Goal: Transaction & Acquisition: Purchase product/service

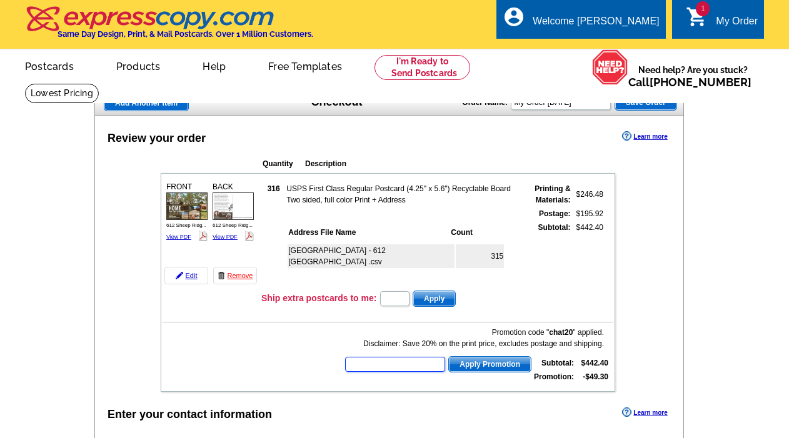
click at [408, 363] on input "text" at bounding box center [395, 364] width 100 height 15
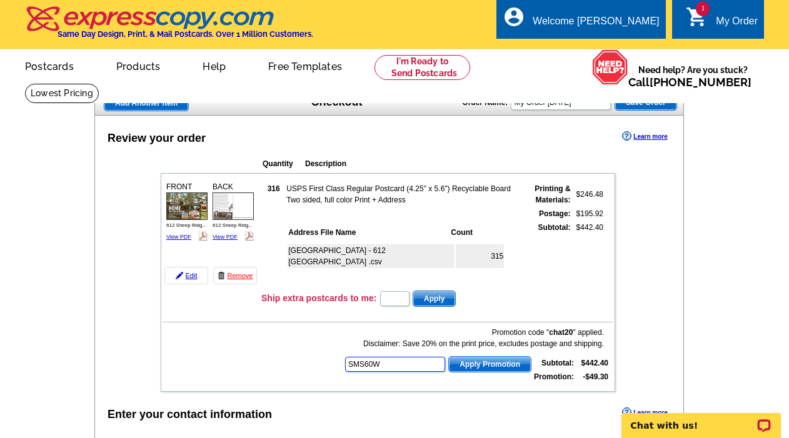
type input "SMS60W"
click at [475, 366] on span "Apply Promotion" at bounding box center [490, 364] width 82 height 15
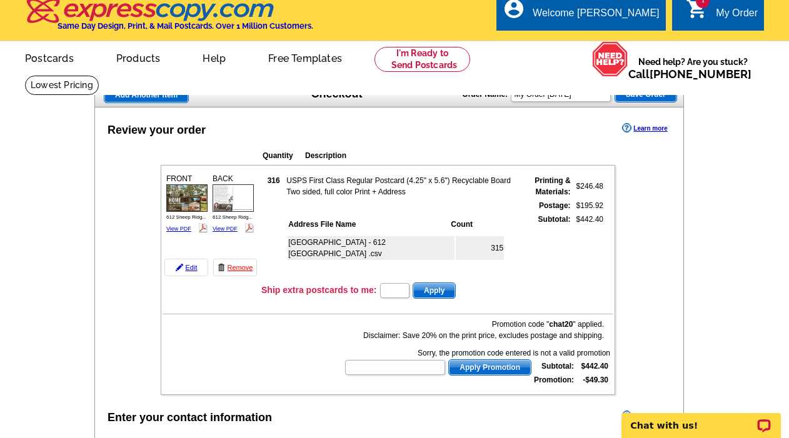
scroll to position [9, 0]
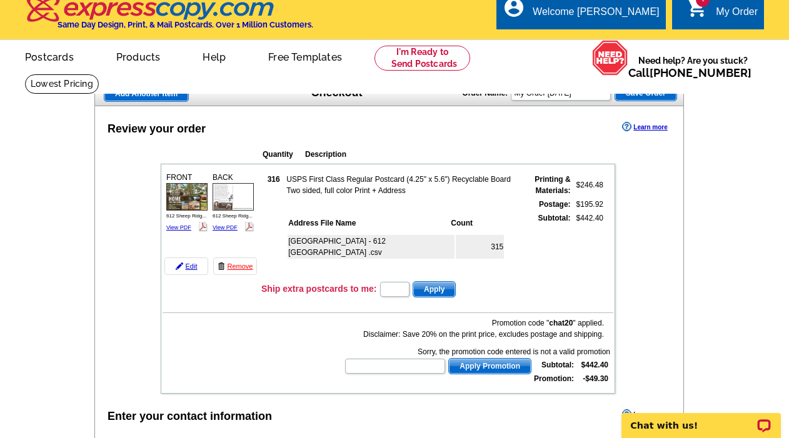
click at [727, 15] on div "My Order" at bounding box center [737, 15] width 42 height 18
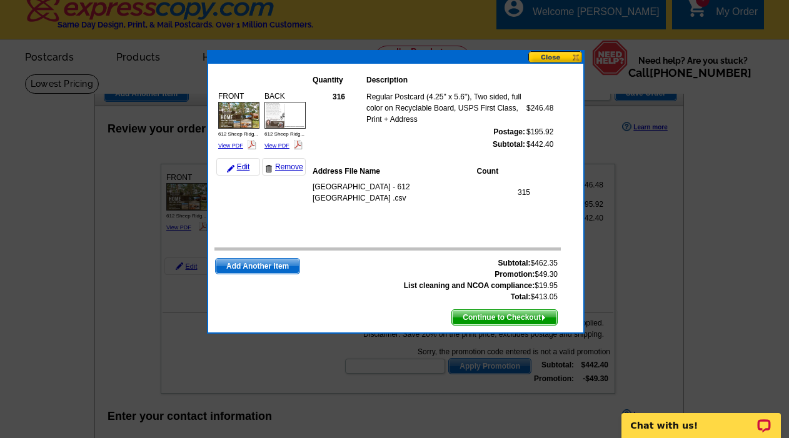
click at [508, 315] on span "Continue to Checkout" at bounding box center [504, 317] width 105 height 15
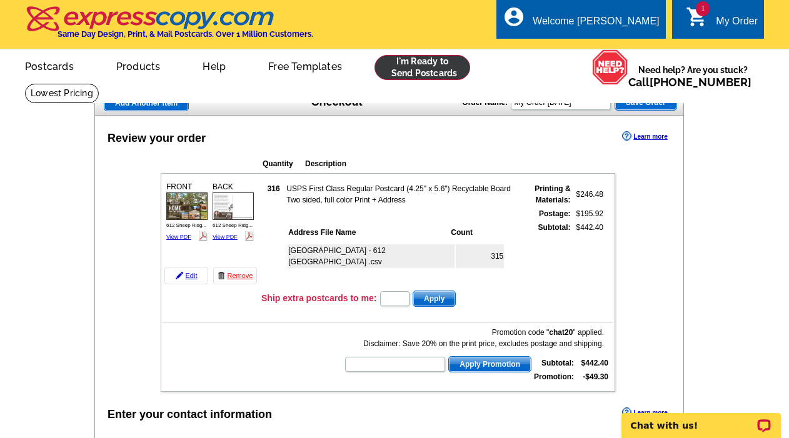
click at [425, 68] on link at bounding box center [423, 67] width 96 height 25
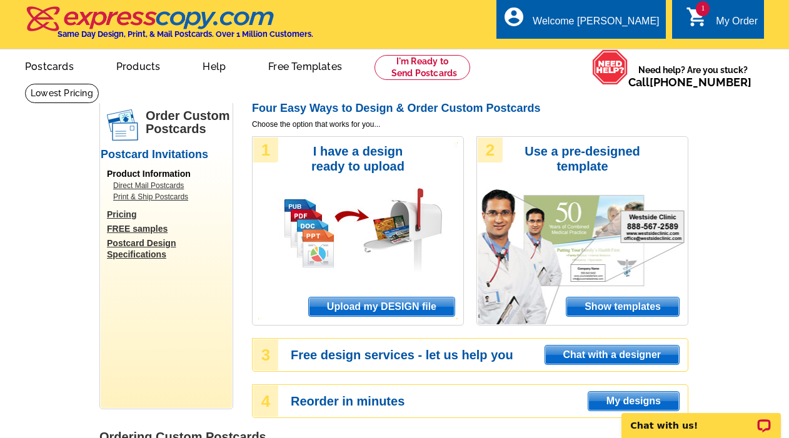
click at [372, 306] on span "Upload my DESIGN file" at bounding box center [382, 307] width 146 height 19
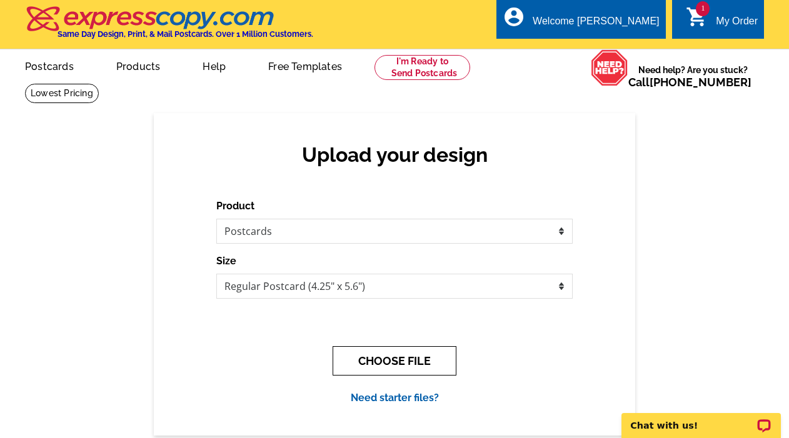
click at [414, 359] on button "CHOOSE FILE" at bounding box center [395, 361] width 124 height 29
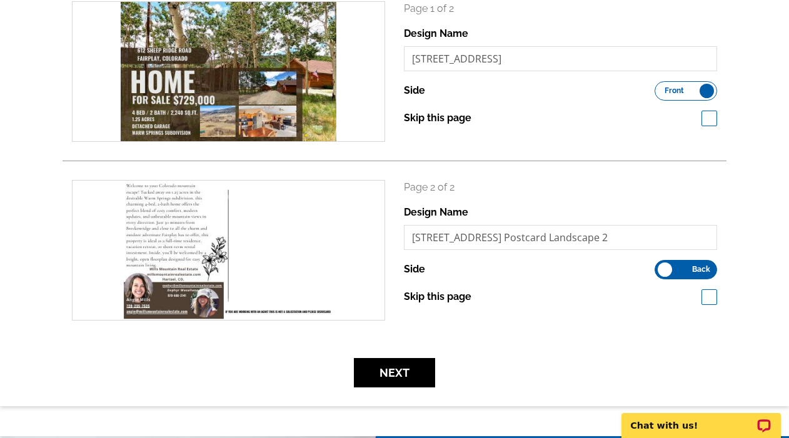
scroll to position [358, 0]
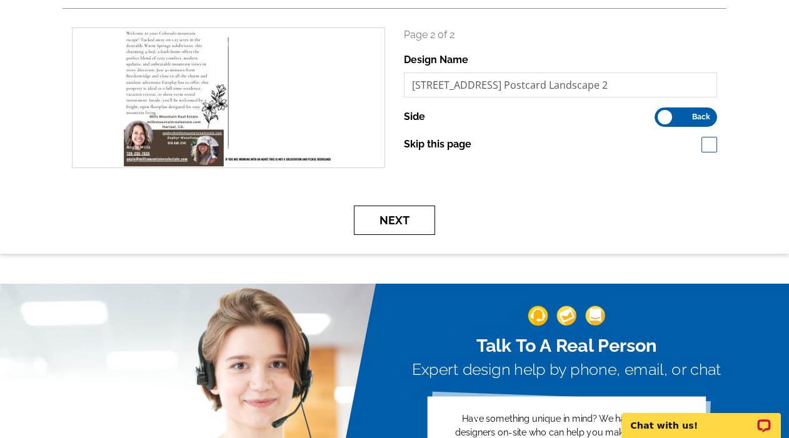
click at [405, 226] on button "Next" at bounding box center [394, 220] width 81 height 29
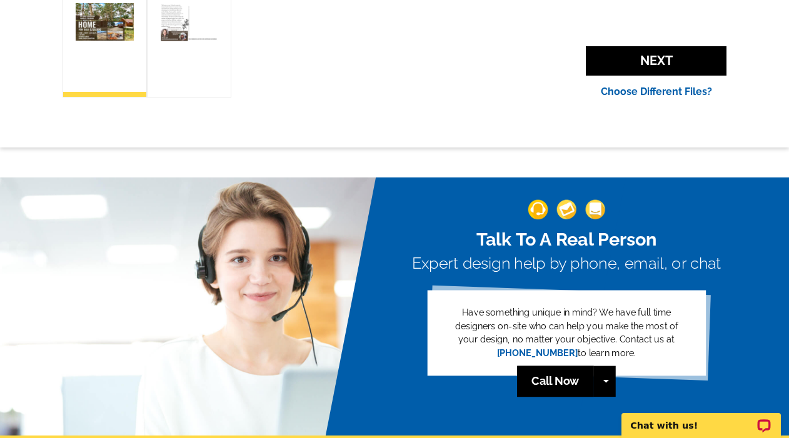
scroll to position [608, 0]
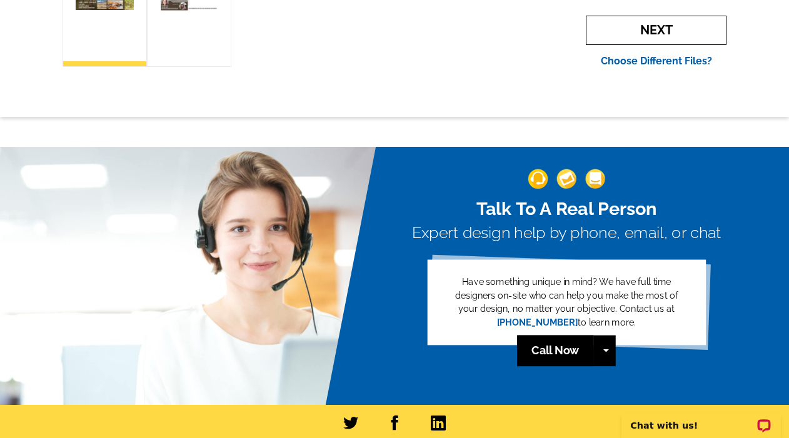
click at [639, 31] on span "Next" at bounding box center [656, 30] width 141 height 29
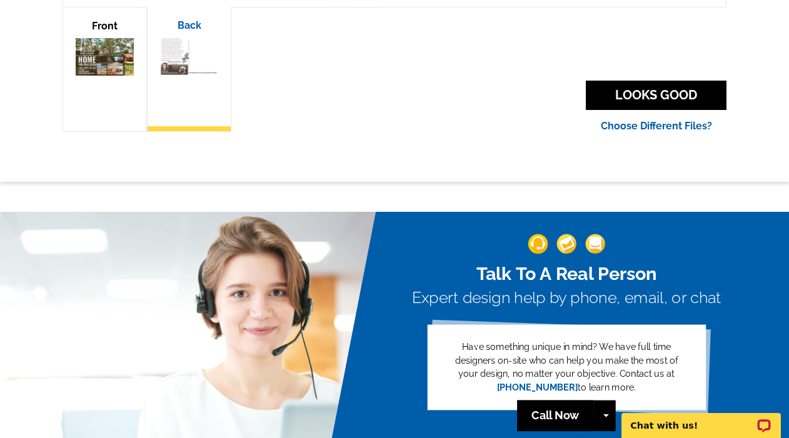
scroll to position [539, 0]
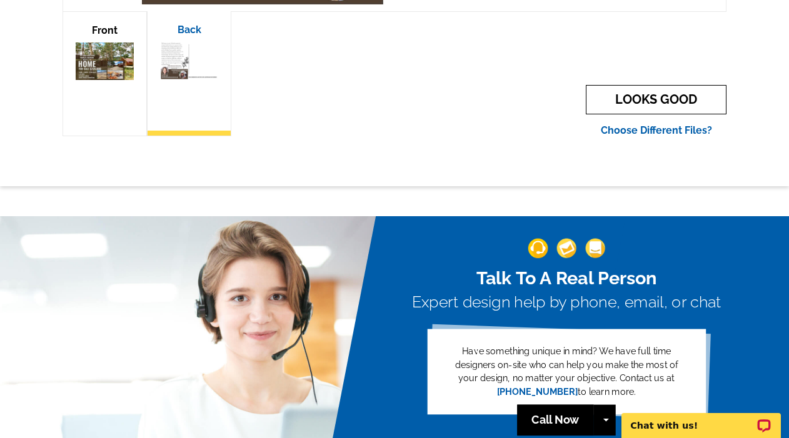
click at [618, 108] on link "LOOKS GOOD" at bounding box center [656, 99] width 141 height 29
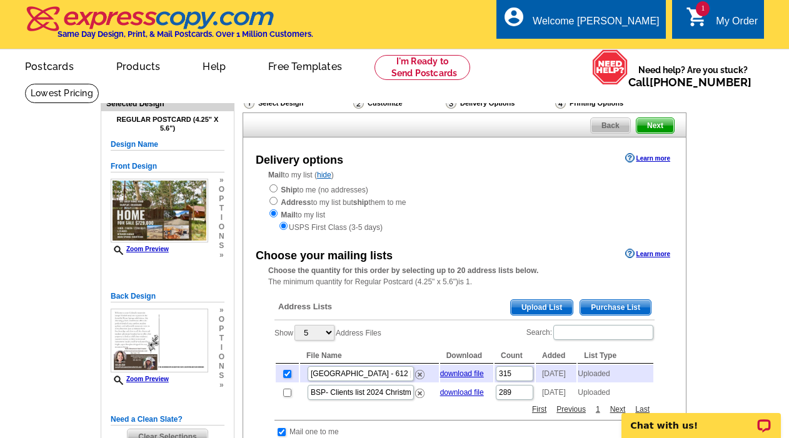
click at [653, 124] on span "Next" at bounding box center [656, 125] width 38 height 15
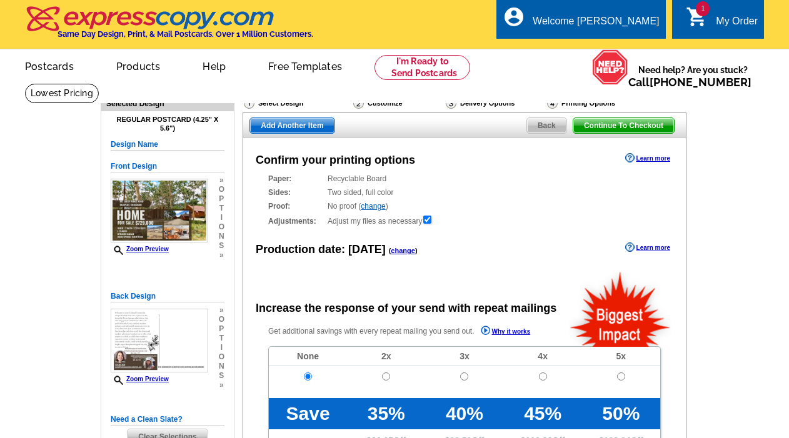
radio input "false"
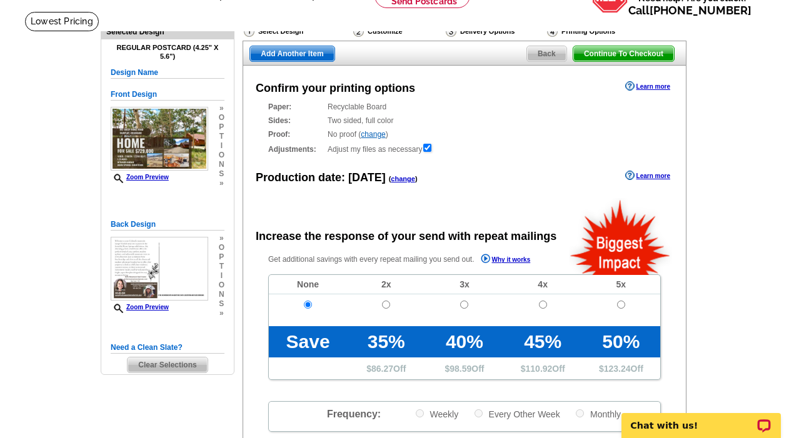
scroll to position [75, 0]
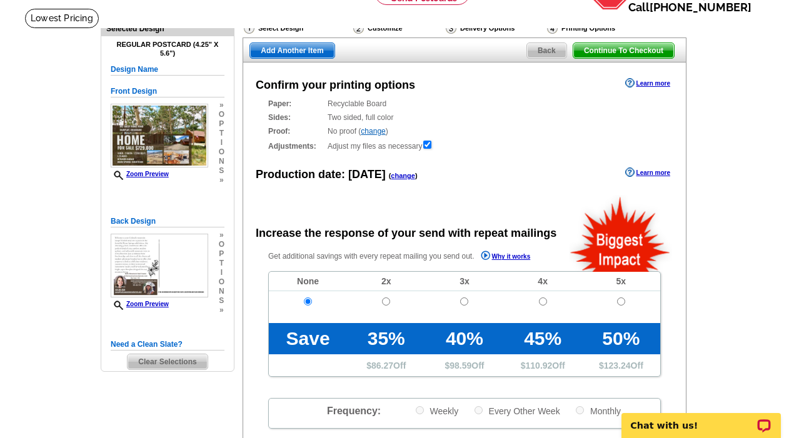
click at [609, 51] on span "Continue To Checkout" at bounding box center [624, 50] width 101 height 15
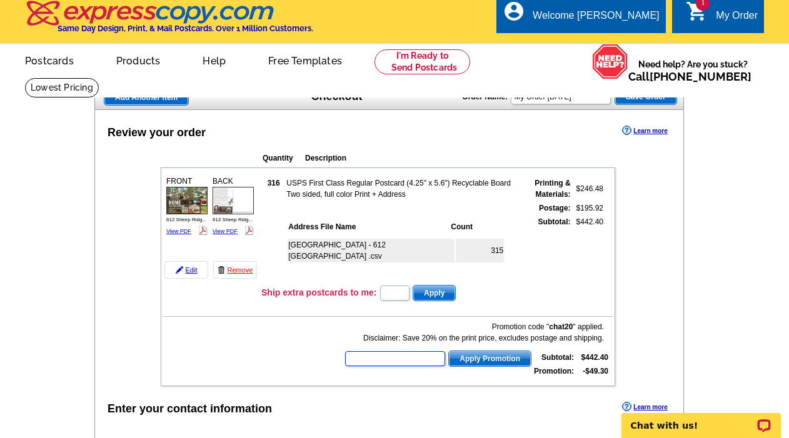
click at [397, 352] on input "text" at bounding box center [395, 359] width 100 height 15
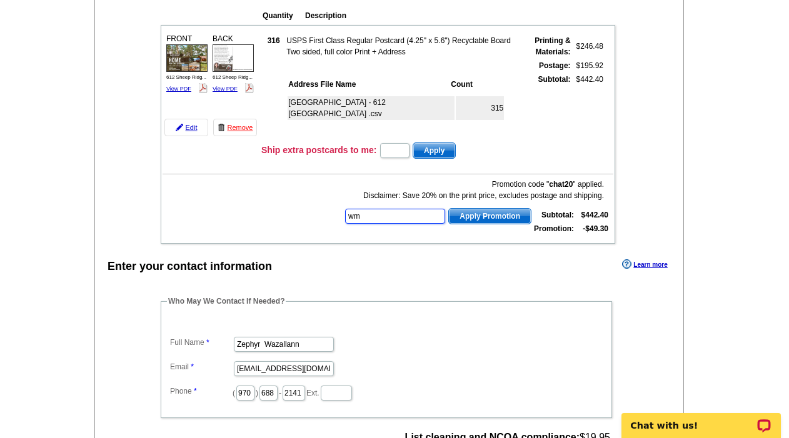
type input "w"
type input "sms60w"
click at [510, 219] on span "Apply Promotion" at bounding box center [490, 216] width 82 height 15
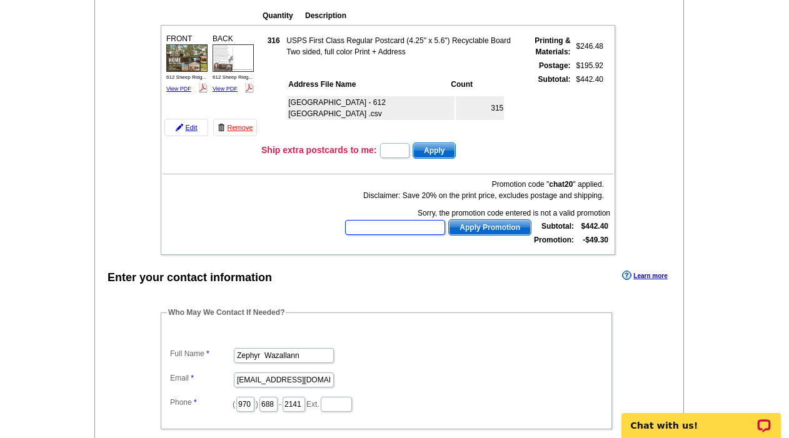
click at [385, 235] on input "text" at bounding box center [395, 227] width 100 height 15
type input "grow0825"
click at [478, 225] on span "Apply Promotion" at bounding box center [490, 227] width 82 height 15
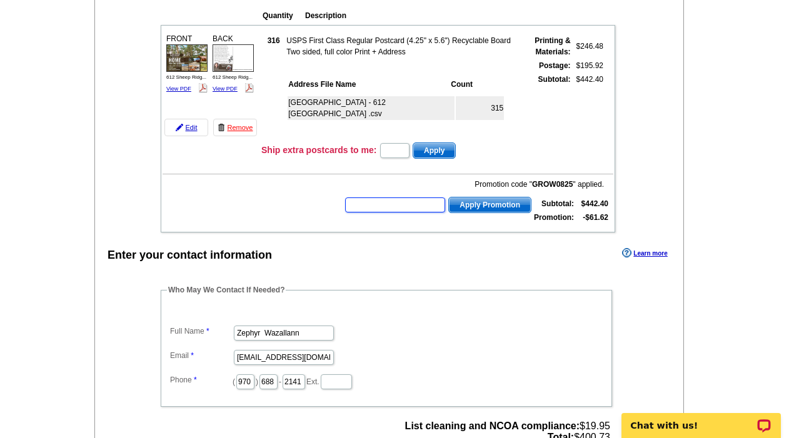
click at [412, 205] on input "text" at bounding box center [395, 205] width 100 height 15
type input "sms60w"
click at [497, 208] on span "Apply Promotion" at bounding box center [490, 205] width 82 height 15
